Goal: Task Accomplishment & Management: Manage account settings

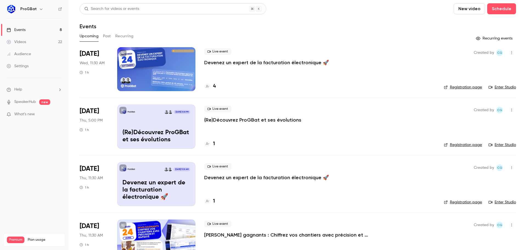
click at [247, 120] on p "(Re)Découvrez ProGBat et ses évolutions" at bounding box center [252, 120] width 97 height 7
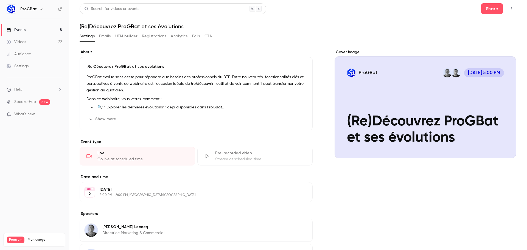
click at [47, 29] on link "Events 8" at bounding box center [34, 30] width 69 height 12
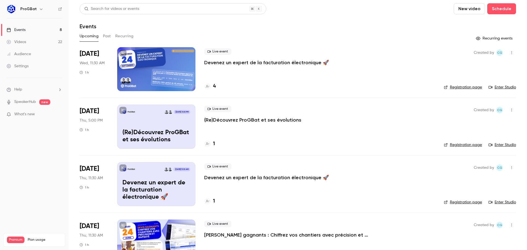
click at [265, 175] on p "Devenez un expert de la facturation électronique 🚀" at bounding box center [266, 177] width 125 height 7
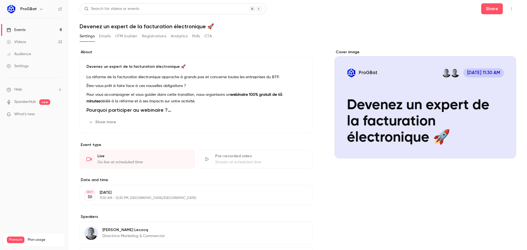
click at [46, 30] on link "Events 8" at bounding box center [34, 30] width 69 height 12
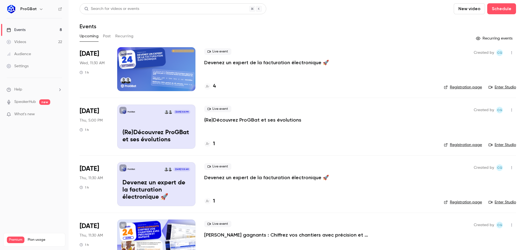
click at [225, 120] on p "(Re)Découvrez ProGBat et ses évolutions" at bounding box center [252, 120] width 97 height 7
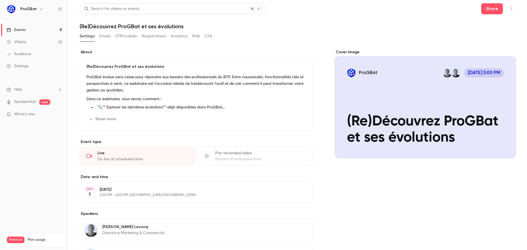
click at [110, 119] on button "Show more" at bounding box center [102, 119] width 33 height 9
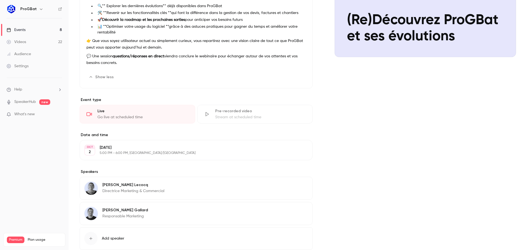
scroll to position [25, 0]
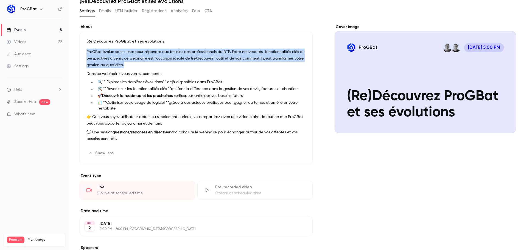
drag, startPoint x: 86, startPoint y: 52, endPoint x: 142, endPoint y: 66, distance: 58.5
click at [142, 66] on div "(Re)Découvrez ProGBat et ses évolutions ProGBat évolue sans cesse pour répondre…" at bounding box center [196, 98] width 233 height 133
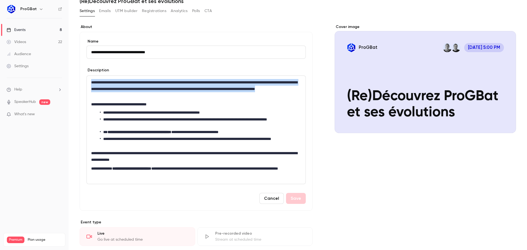
drag, startPoint x: 173, startPoint y: 98, endPoint x: 82, endPoint y: 82, distance: 92.2
click at [82, 82] on div "**********" at bounding box center [196, 121] width 233 height 179
copy p "**********"
click at [271, 202] on button "Cancel" at bounding box center [271, 198] width 24 height 11
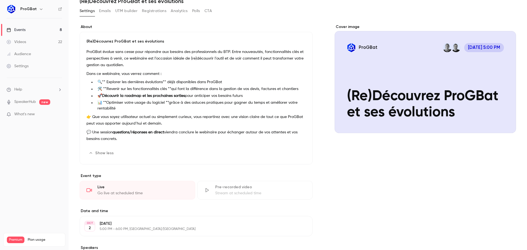
click at [289, 153] on icon "button" at bounding box center [291, 153] width 4 height 4
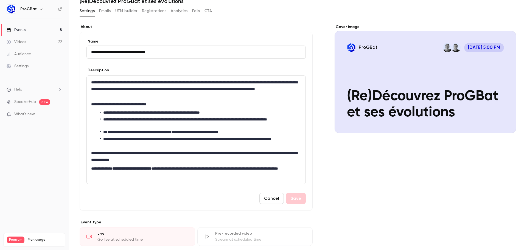
click at [264, 198] on button "Cancel" at bounding box center [271, 198] width 24 height 11
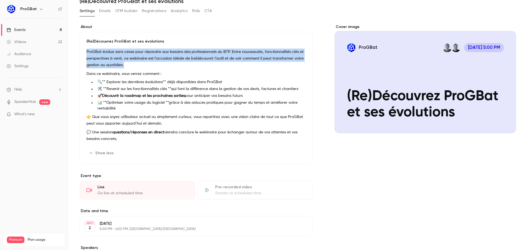
drag, startPoint x: 134, startPoint y: 62, endPoint x: 86, endPoint y: 52, distance: 49.7
click at [86, 52] on div "(Re)Découvrez ProGBat et ses évolutions ProGBat évolue sans cesse pour répondre…" at bounding box center [196, 98] width 233 height 133
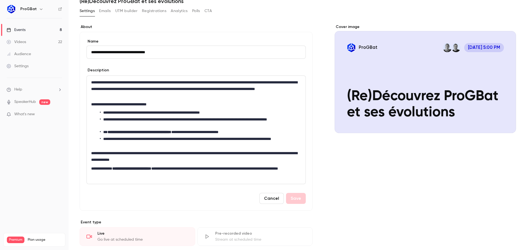
click at [269, 197] on button "Cancel" at bounding box center [271, 198] width 24 height 11
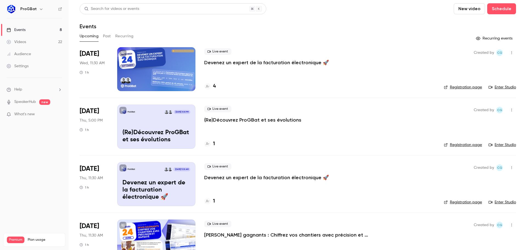
click at [174, 79] on div at bounding box center [156, 69] width 78 height 44
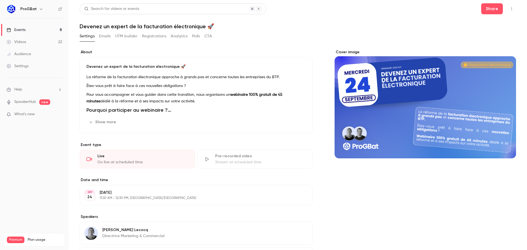
click at [107, 125] on button "Show more" at bounding box center [102, 122] width 33 height 9
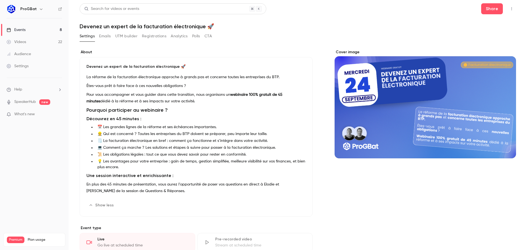
click at [47, 30] on link "Events 8" at bounding box center [34, 30] width 69 height 12
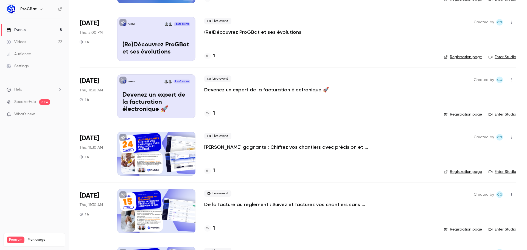
scroll to position [27, 0]
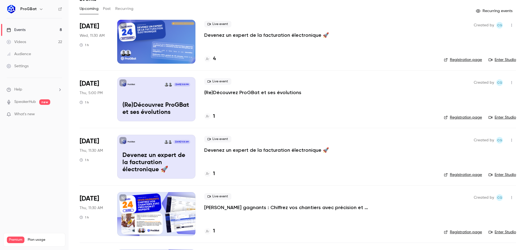
click at [150, 153] on p "Devenez un expert de la facturation électronique 🚀" at bounding box center [156, 162] width 68 height 21
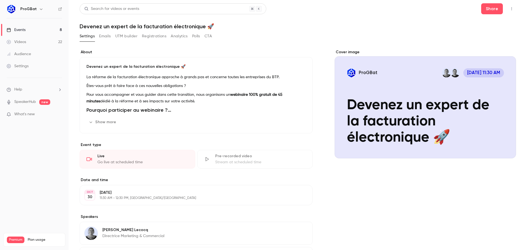
scroll to position [79, 0]
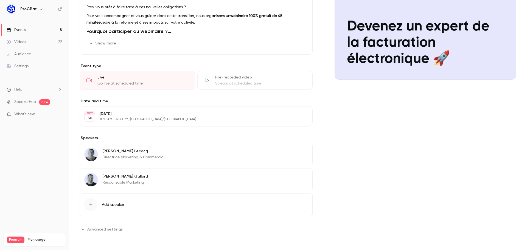
click at [36, 29] on link "Events 8" at bounding box center [34, 30] width 69 height 12
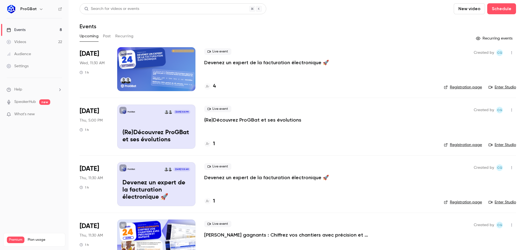
click at [242, 120] on p "(Re)Découvrez ProGBat et ses évolutions" at bounding box center [252, 120] width 97 height 7
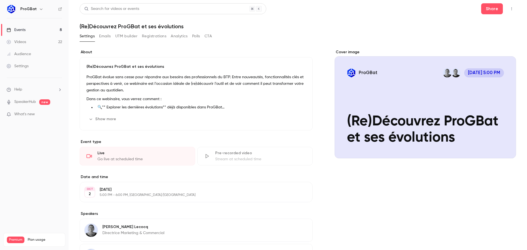
click at [201, 96] on p "Dans ce webinaire, vous verrez comment :" at bounding box center [195, 99] width 219 height 7
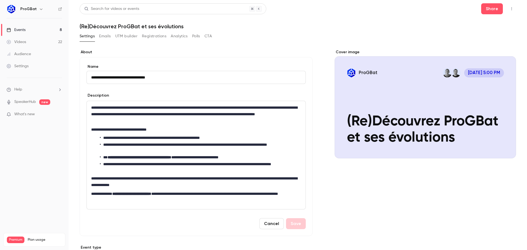
click at [271, 225] on button "Cancel" at bounding box center [271, 223] width 24 height 11
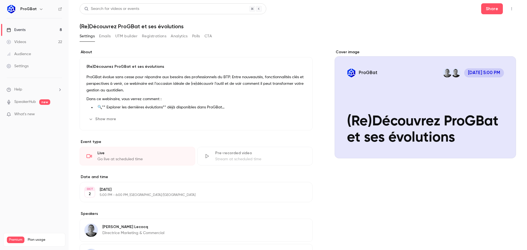
click at [46, 29] on link "Events 8" at bounding box center [34, 30] width 69 height 12
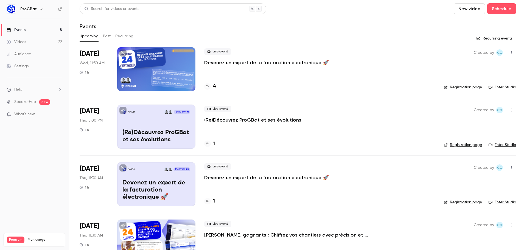
click at [369, 10] on div "Search for videos or events New video Schedule" at bounding box center [298, 8] width 436 height 11
click at [226, 118] on p "(Re)Découvrez ProGBat et ses évolutions" at bounding box center [252, 120] width 97 height 7
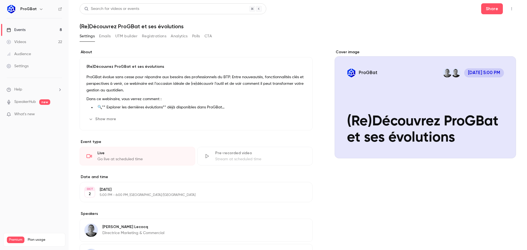
click at [407, 119] on div "Cover image" at bounding box center [424, 103] width 181 height 109
click at [0, 0] on input "ProGBat Oct 2, 5:00 PM (Re)Découvrez ProGBat et ses évolutions" at bounding box center [0, 0] width 0 height 0
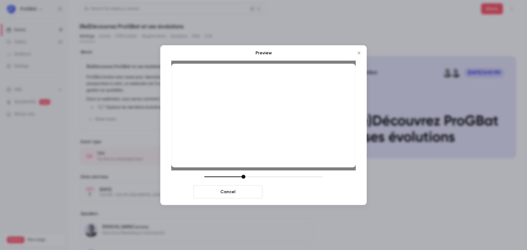
click at [295, 195] on button "Save cover" at bounding box center [299, 191] width 69 height 13
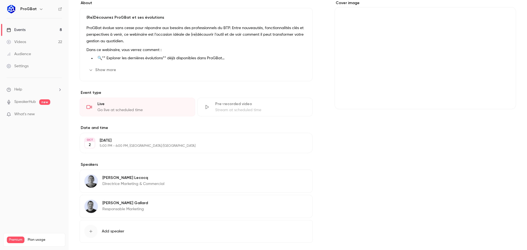
scroll to position [76, 0]
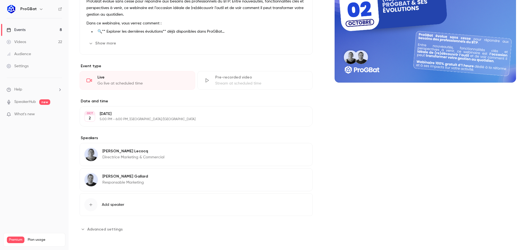
click at [22, 31] on div "Events" at bounding box center [16, 29] width 19 height 5
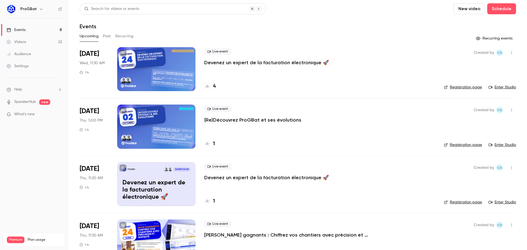
click at [161, 183] on p "Devenez un expert de la facturation électronique 🚀" at bounding box center [156, 189] width 68 height 21
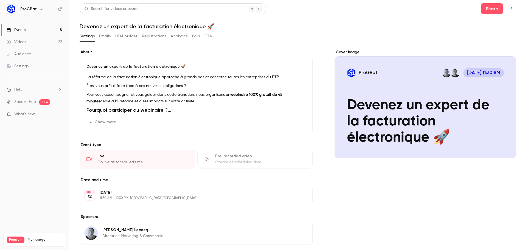
click at [428, 100] on div "Cover image" at bounding box center [424, 103] width 181 height 109
click at [0, 0] on input "ProGBat Oct 30, 11:30 AM Devenez un expert de la facturation électronique 🚀" at bounding box center [0, 0] width 0 height 0
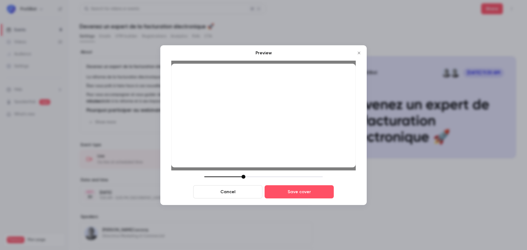
click at [358, 52] on icon "Close" at bounding box center [359, 53] width 2 height 2
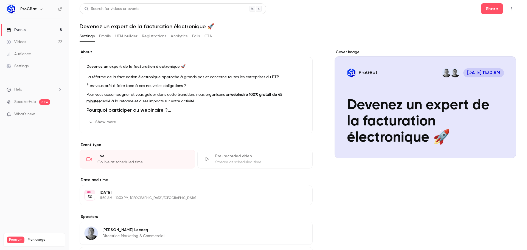
click at [392, 116] on div "Cover image" at bounding box center [424, 103] width 181 height 109
click at [0, 0] on input "ProGBat Oct 30, 11:30 AM Devenez un expert de la facturation électronique 🚀" at bounding box center [0, 0] width 0 height 0
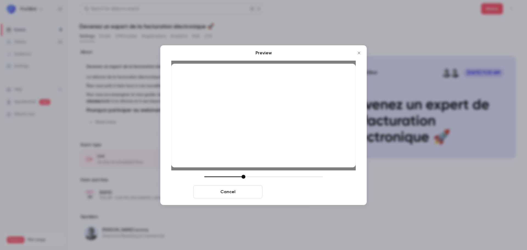
click at [302, 191] on button "Save cover" at bounding box center [299, 191] width 69 height 13
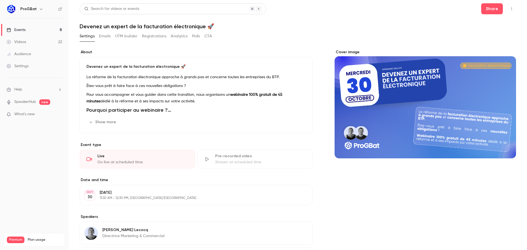
click at [30, 30] on link "Events 8" at bounding box center [34, 30] width 69 height 12
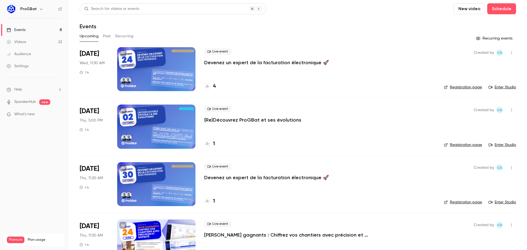
click at [158, 128] on div at bounding box center [156, 127] width 78 height 44
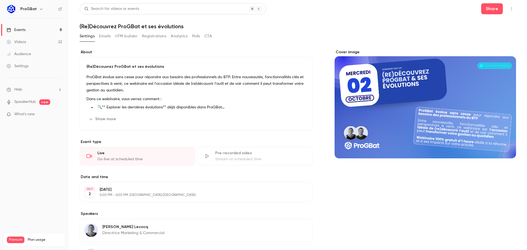
click at [44, 26] on link "Events 8" at bounding box center [34, 30] width 69 height 12
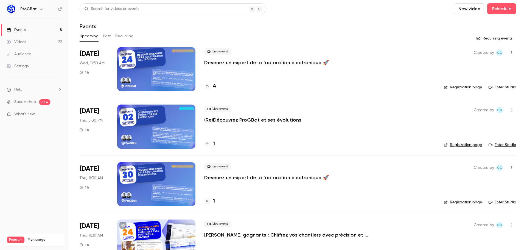
click at [160, 181] on div at bounding box center [156, 184] width 78 height 44
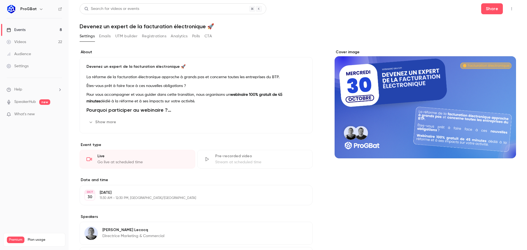
click at [40, 32] on link "Events 8" at bounding box center [34, 30] width 69 height 12
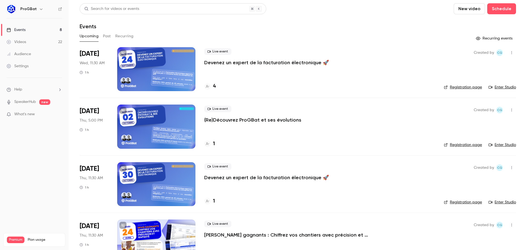
click at [140, 131] on div at bounding box center [156, 127] width 78 height 44
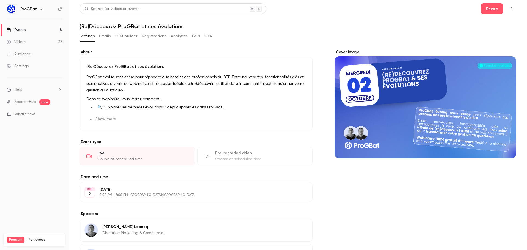
click at [446, 111] on div "Cover image" at bounding box center [424, 103] width 181 height 109
click at [0, 0] on input "Cover image" at bounding box center [0, 0] width 0 height 0
click at [25, 30] on div "Events" at bounding box center [16, 29] width 19 height 5
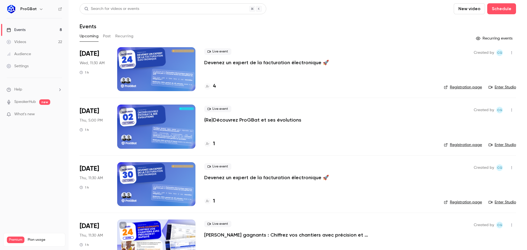
click at [167, 72] on div at bounding box center [156, 69] width 78 height 44
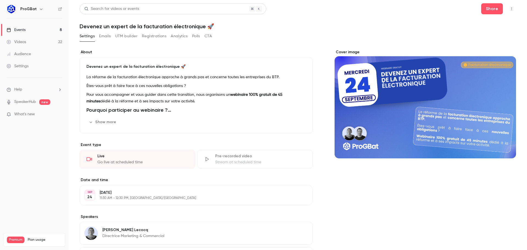
click at [33, 28] on link "Events 8" at bounding box center [34, 30] width 69 height 12
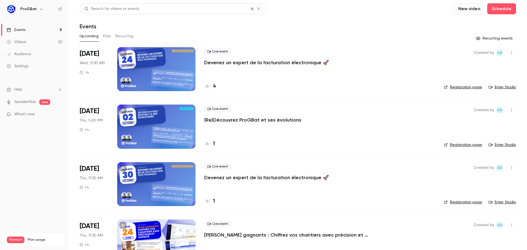
click at [144, 125] on div at bounding box center [156, 127] width 78 height 44
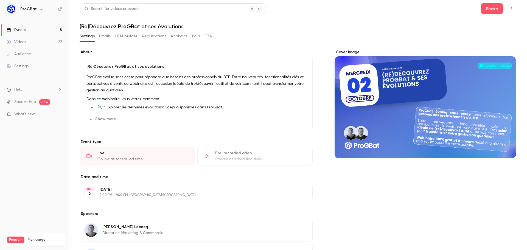
click at [49, 28] on link "Events 8" at bounding box center [34, 30] width 69 height 12
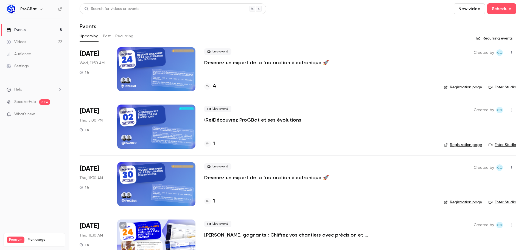
click at [235, 60] on p "Devenez un expert de la facturation électronique 🚀" at bounding box center [266, 62] width 125 height 7
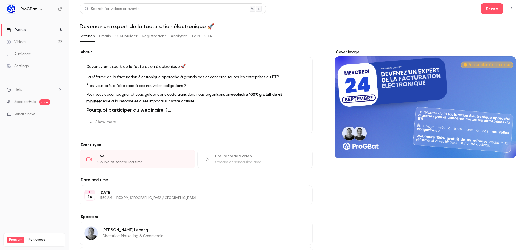
click at [407, 110] on div "Cover image" at bounding box center [424, 103] width 181 height 109
click at [0, 0] on input "Cover image" at bounding box center [0, 0] width 0 height 0
click at [42, 29] on link "Events 8" at bounding box center [34, 30] width 69 height 12
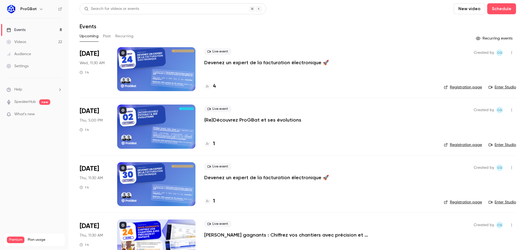
click at [148, 121] on div at bounding box center [156, 127] width 78 height 44
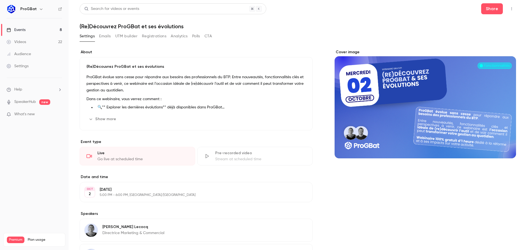
click at [419, 93] on div "Cover image" at bounding box center [424, 103] width 181 height 109
click at [0, 0] on input "Cover image" at bounding box center [0, 0] width 0 height 0
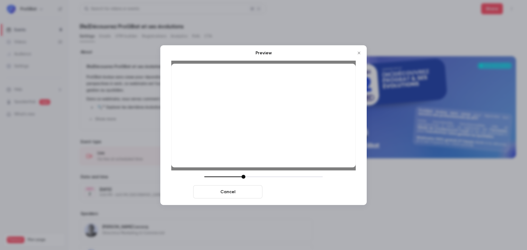
click at [295, 189] on button "Save cover" at bounding box center [299, 191] width 69 height 13
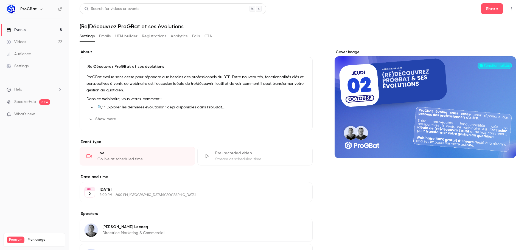
click at [52, 28] on link "Events 8" at bounding box center [34, 30] width 69 height 12
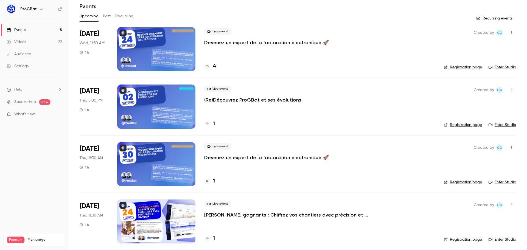
scroll to position [55, 0]
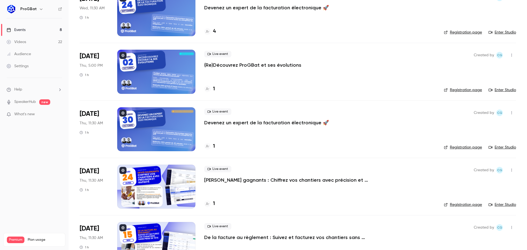
click at [159, 119] on div at bounding box center [156, 129] width 78 height 44
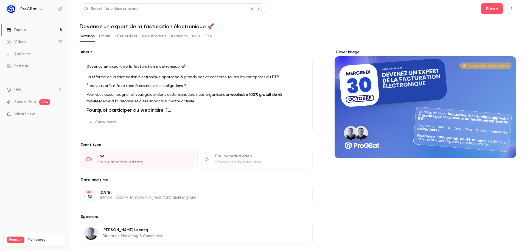
click at [419, 100] on div "Cover image" at bounding box center [424, 103] width 181 height 109
click at [0, 0] on input "Cover image" at bounding box center [0, 0] width 0 height 0
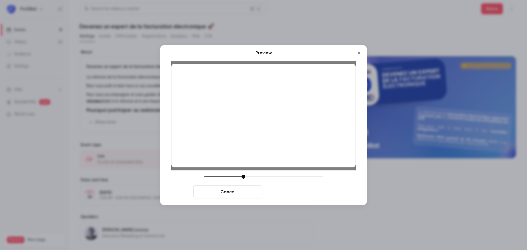
click at [303, 192] on button "Save cover" at bounding box center [299, 191] width 69 height 13
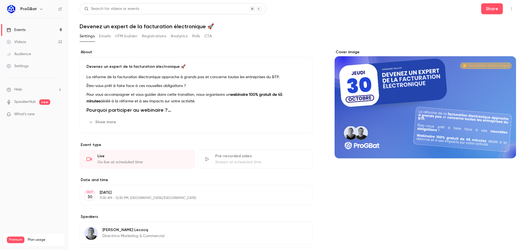
click at [28, 29] on link "Events 8" at bounding box center [34, 30] width 69 height 12
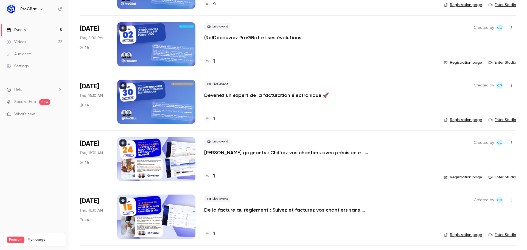
click at [141, 102] on div at bounding box center [156, 102] width 78 height 44
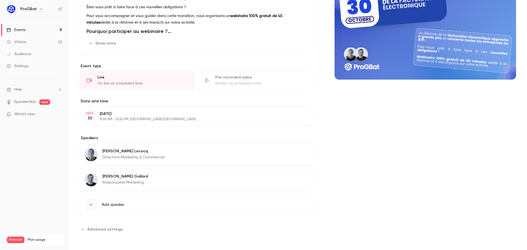
scroll to position [66, 0]
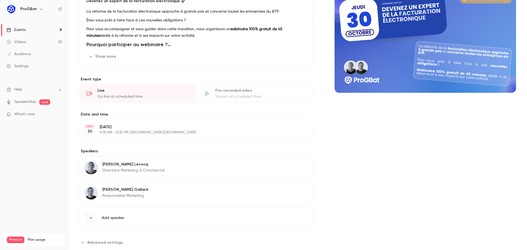
click at [29, 30] on link "Events 8" at bounding box center [34, 30] width 69 height 12
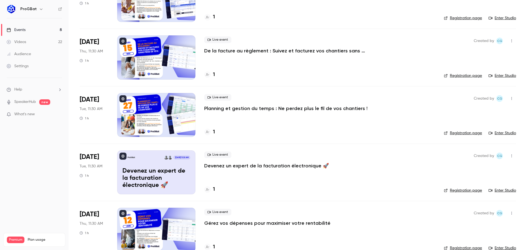
scroll to position [253, 0]
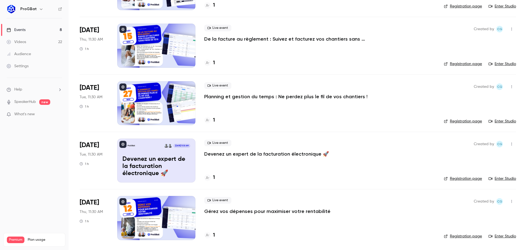
click at [162, 167] on p "Devenez un expert de la facturation électronique 🚀" at bounding box center [156, 166] width 68 height 21
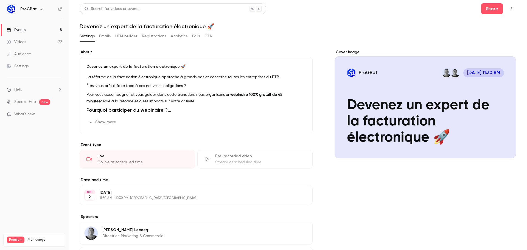
click at [421, 99] on div "Cover image" at bounding box center [424, 103] width 181 height 109
click at [0, 0] on input "ProGBat Dec 2, 11:30 AM Devenez un expert de la facturation électronique 🚀" at bounding box center [0, 0] width 0 height 0
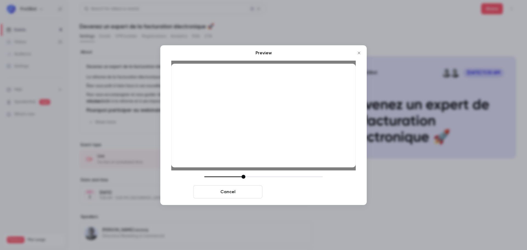
click at [297, 193] on button "Save cover" at bounding box center [299, 191] width 69 height 13
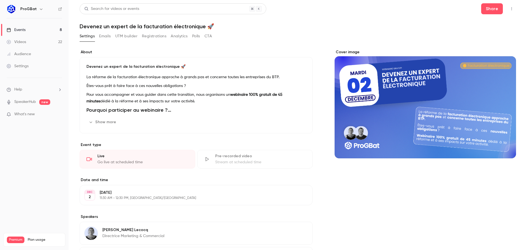
click at [107, 121] on button "Show more" at bounding box center [102, 122] width 33 height 9
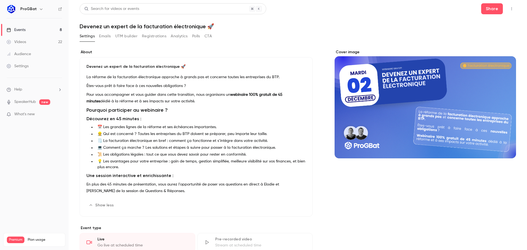
click at [45, 29] on link "Events 8" at bounding box center [34, 30] width 69 height 12
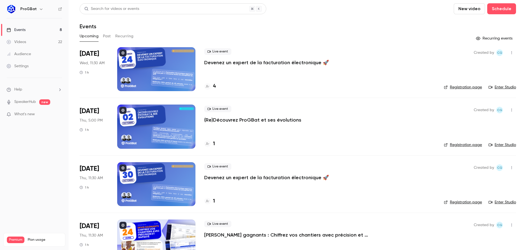
click at [0, 24] on link "Events 8" at bounding box center [34, 30] width 69 height 12
